Goal: Information Seeking & Learning: Check status

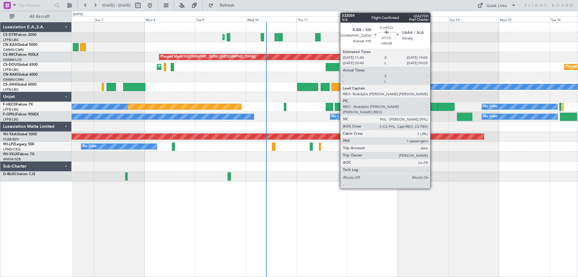
click at [342, 111] on div "Planned Maint [GEOGRAPHIC_DATA] ([GEOGRAPHIC_DATA]) No Crew No Crew" at bounding box center [325, 107] width 506 height 10
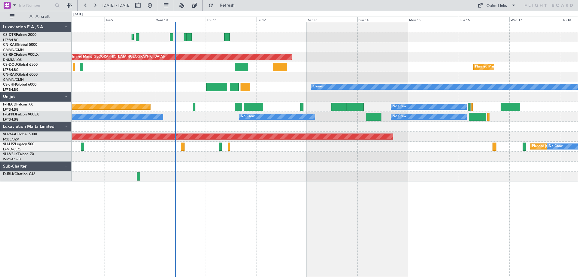
click at [284, 230] on div "Planned Maint Mugla ([GEOGRAPHIC_DATA]) Planned Maint [GEOGRAPHIC_DATA] ([GEOGR…" at bounding box center [325, 149] width 507 height 255
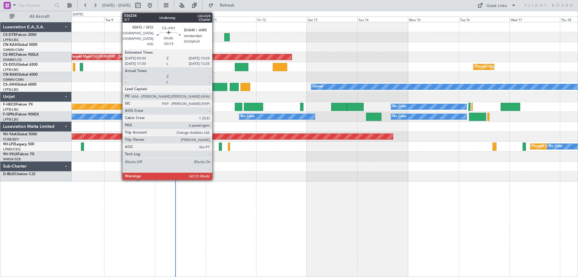
click at [215, 86] on div at bounding box center [216, 87] width 21 height 8
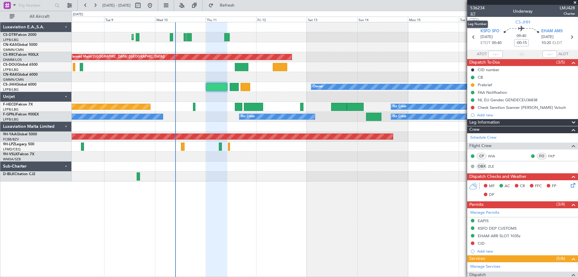
click at [472, 14] on span "3/7" at bounding box center [477, 13] width 14 height 5
click at [473, 14] on span "3/7" at bounding box center [477, 13] width 14 height 5
click at [578, 3] on span at bounding box center [575, 2] width 6 height 5
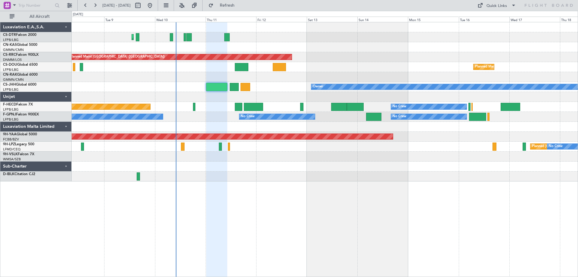
type input "0"
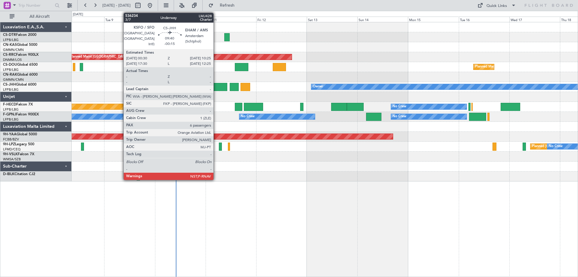
click at [234, 86] on div at bounding box center [234, 87] width 9 height 8
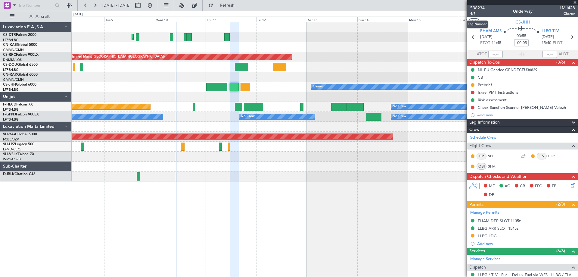
click at [474, 13] on span "4/7" at bounding box center [477, 13] width 14 height 5
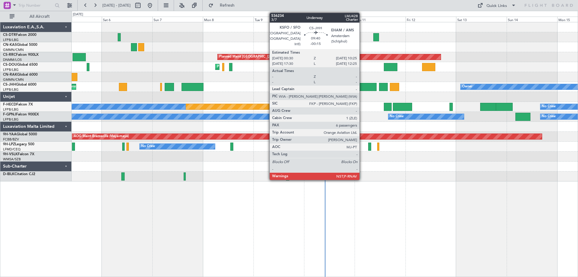
click at [363, 87] on div at bounding box center [366, 87] width 21 height 8
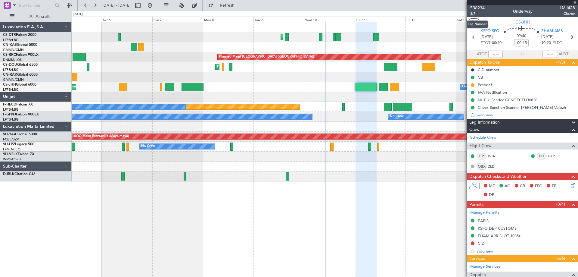
click at [473, 14] on span "3/7" at bounding box center [477, 13] width 14 height 5
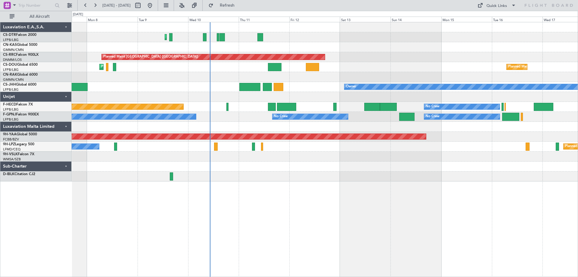
click at [364, 45] on div "Planned Maint Mugla (Dalaman) Planned Maint Paris (Le Bourget) Planned Maint Pa…" at bounding box center [325, 101] width 506 height 159
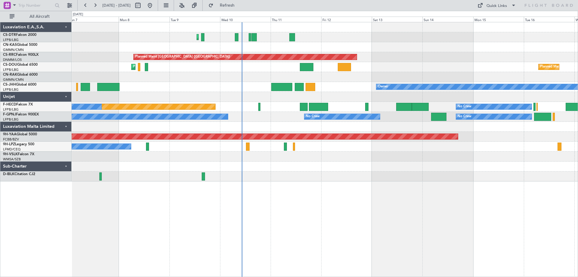
click at [488, 159] on div at bounding box center [325, 157] width 506 height 10
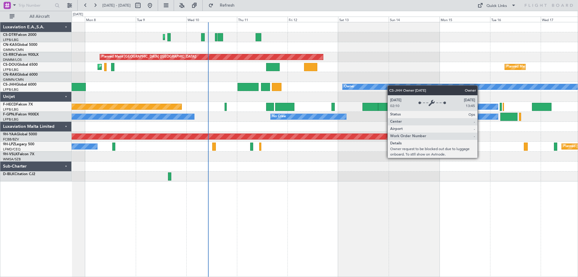
click at [312, 94] on div "Planned Maint Mugla (Dalaman) Planned Maint Paris (Le Bourget) Planned Maint Pa…" at bounding box center [325, 101] width 506 height 159
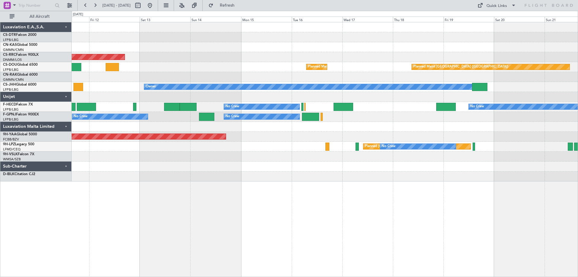
click at [294, 62] on div "Planned Maint Mugla (Dalaman) Planned Maint Paris (Le Bourget) Planned Maint Pa…" at bounding box center [325, 101] width 506 height 159
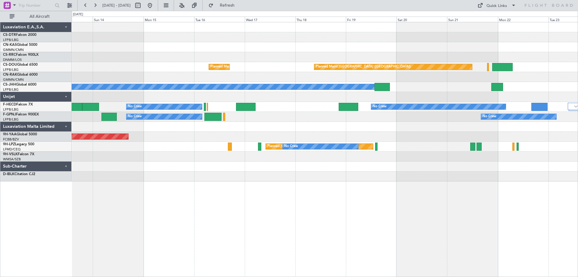
click at [366, 92] on div "Planned Maint Paris (Le Bourget) Planned Maint Paris (Le Bourget) Planned Maint…" at bounding box center [325, 101] width 506 height 159
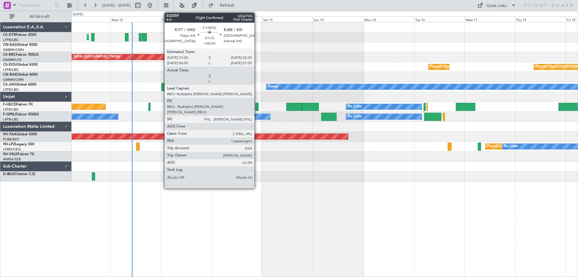
click at [257, 109] on div at bounding box center [256, 107] width 3 height 8
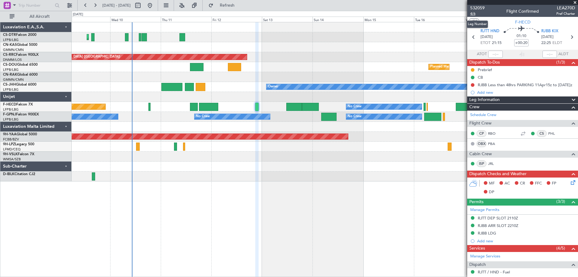
click at [474, 14] on span "4/6" at bounding box center [477, 13] width 14 height 5
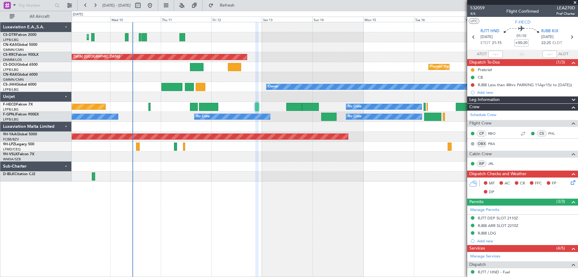
click at [578, 1] on span at bounding box center [575, 2] width 6 height 5
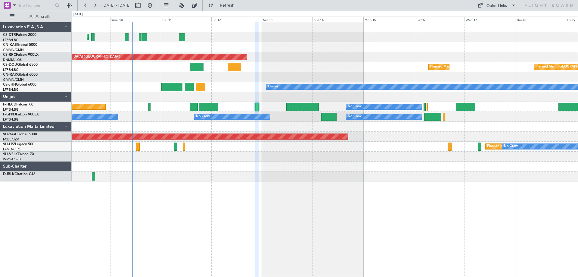
type input "0"
drag, startPoint x: 289, startPoint y: 9, endPoint x: 511, endPoint y: 16, distance: 223.0
click at [511, 16] on fb-flight-board "09 Sep 2025 - 19 Sep 2025 Refresh Quick Links All Aircraft Planned Maint Mugla …" at bounding box center [289, 141] width 578 height 272
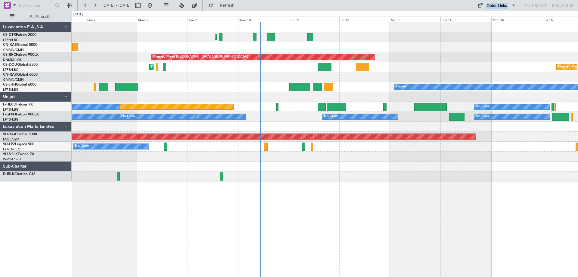
click at [361, 39] on div "Planned Maint Mugla (Dalaman) Planned Maint Paris (Le Bourget) Planned Maint Pa…" at bounding box center [325, 101] width 506 height 159
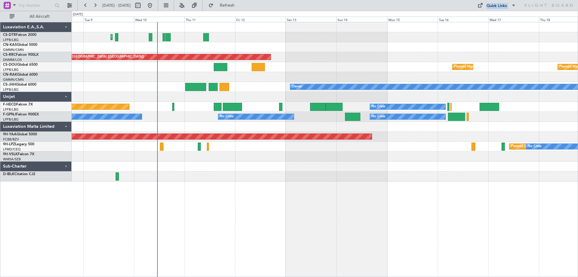
click at [324, 82] on div "Planned Maint Paris (Le Bourget) Owner" at bounding box center [325, 87] width 506 height 10
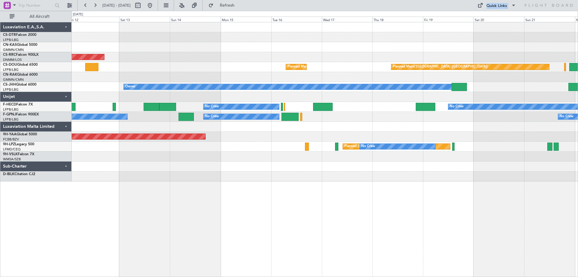
click at [127, 147] on div "Planned Maint Mugla (Dalaman) Planned Maint Paris (Le Bourget) Planned Maint Pa…" at bounding box center [325, 101] width 506 height 159
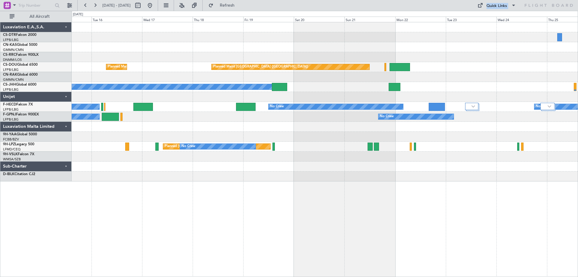
click at [210, 121] on div "No Crew No Crew No Crew" at bounding box center [325, 117] width 506 height 10
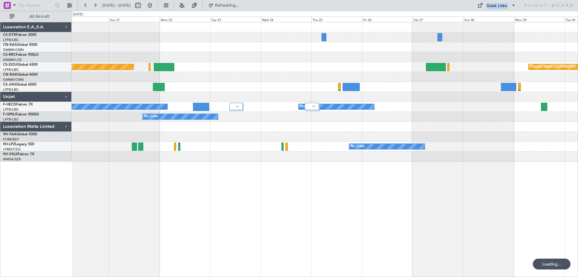
click at [231, 137] on div "Planned Maint Paris (Le Bourget) Planned Maint Paris (Le Bourget) Owner No Crew…" at bounding box center [325, 91] width 506 height 139
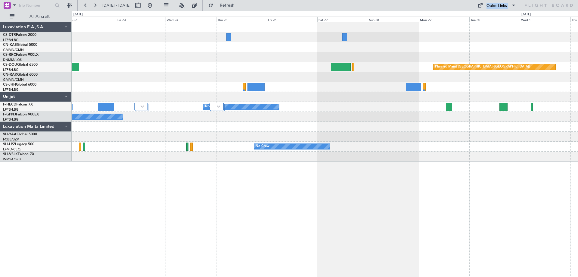
click at [164, 143] on div "Planned Maint Paris (Le Bourget) Planned Maint Paris (Le Bourget) No Crew No Cr…" at bounding box center [325, 91] width 506 height 139
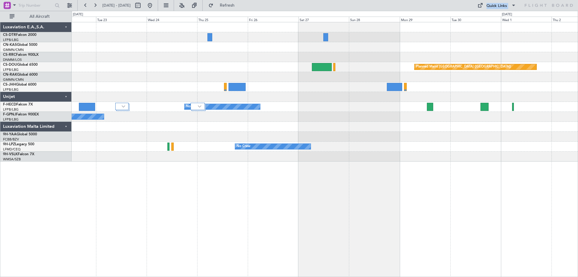
click at [69, 152] on div "Planned Maint Paris (Le Bourget) Planned Maint Paris (Le Bourget) No Crew No Cr…" at bounding box center [289, 144] width 578 height 266
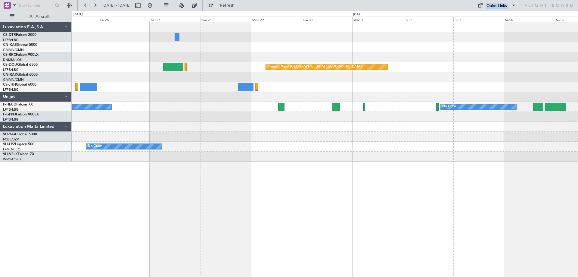
click at [2, 152] on div "Planned Maint Paris (Le Bourget) No Crew No Crew Planned Maint Paris (Le Bourge…" at bounding box center [289, 144] width 578 height 266
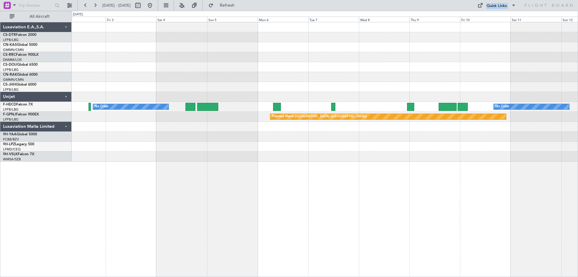
click at [231, 64] on div "Planned Maint Paris (Le Bourget) No Crew No Crew Planned Maint Paris (Le Bourge…" at bounding box center [325, 91] width 506 height 139
click at [94, 51] on div "Planned Maint Paris (Le Bourget) No Crew No Crew Planned Maint Paris (Le Bourge…" at bounding box center [325, 91] width 506 height 139
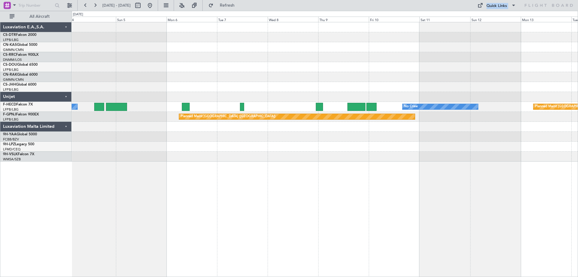
click at [46, 59] on div "Planned Maint Paris (Le Bourget) No Crew No Crew Planned Maint Paris (Le Bourge…" at bounding box center [289, 144] width 578 height 266
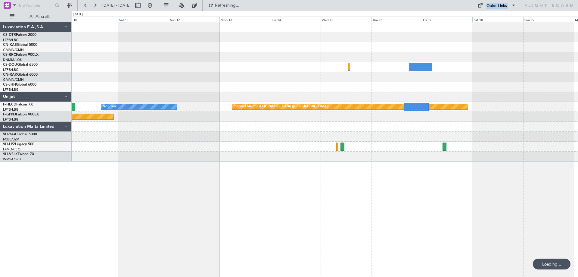
click at [259, 78] on div at bounding box center [325, 77] width 506 height 10
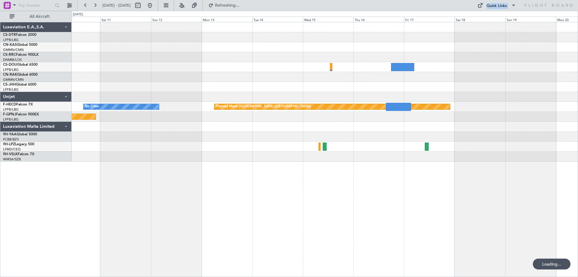
click at [239, 85] on div "No Crew Planned Maint Paris (Le Bourget) Planned Maint Paris (Le Bourget)" at bounding box center [325, 91] width 506 height 139
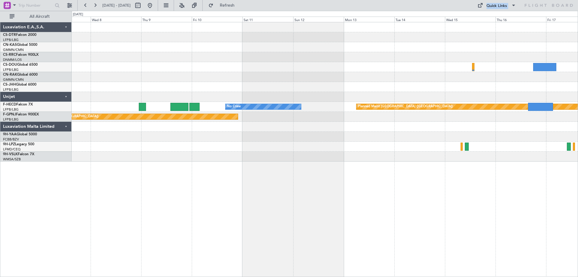
click at [499, 164] on div "No Crew Planned Maint Paris (Le Bourget) Planned Maint Paris (Le Bourget)" at bounding box center [325, 149] width 507 height 255
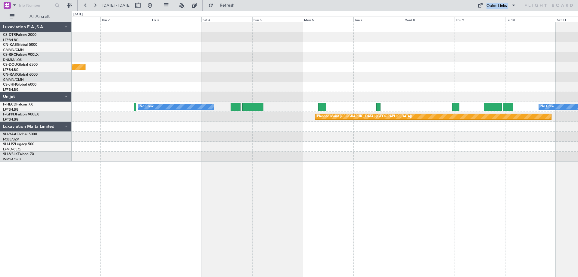
click at [576, 198] on div "Planned Maint Paris (Le Bourget) No Crew No Crew Planned Maint Paris (Le Bourge…" at bounding box center [325, 149] width 507 height 255
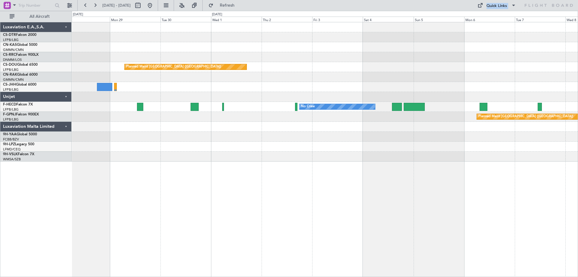
click at [576, 223] on div "Planned Maint Paris (Le Bourget) No Crew No Crew No Crew Planned Maint Paris (L…" at bounding box center [325, 149] width 507 height 255
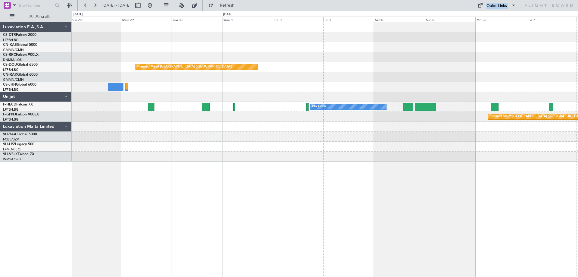
click at [175, 187] on div "Planned Maint Paris (Le Bourget) No Crew No Crew Planned Maint Paris (Le Bourge…" at bounding box center [325, 149] width 507 height 255
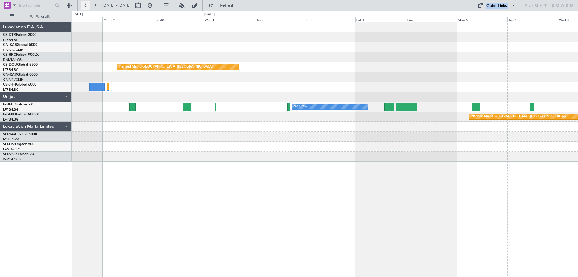
click at [84, 5] on button at bounding box center [86, 6] width 10 height 10
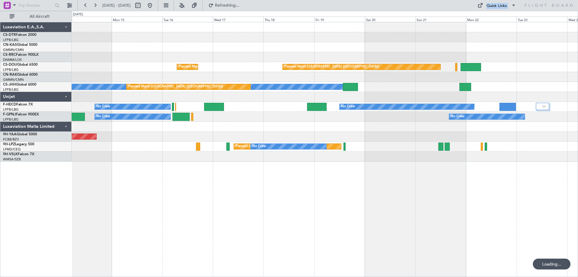
click at [480, 173] on div "Planned Maint Paris (Le Bourget) Planned Maint Paris (Le Bourget) Planned Maint…" at bounding box center [325, 149] width 507 height 255
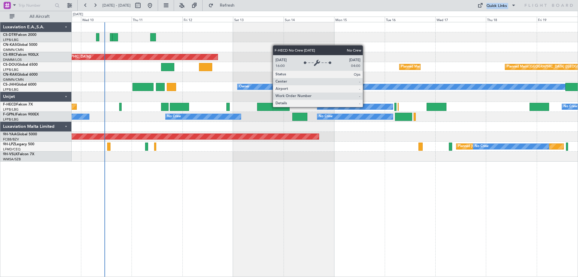
click at [366, 107] on div "No Crew" at bounding box center [355, 106] width 76 height 5
